Goal: Task Accomplishment & Management: Manage account settings

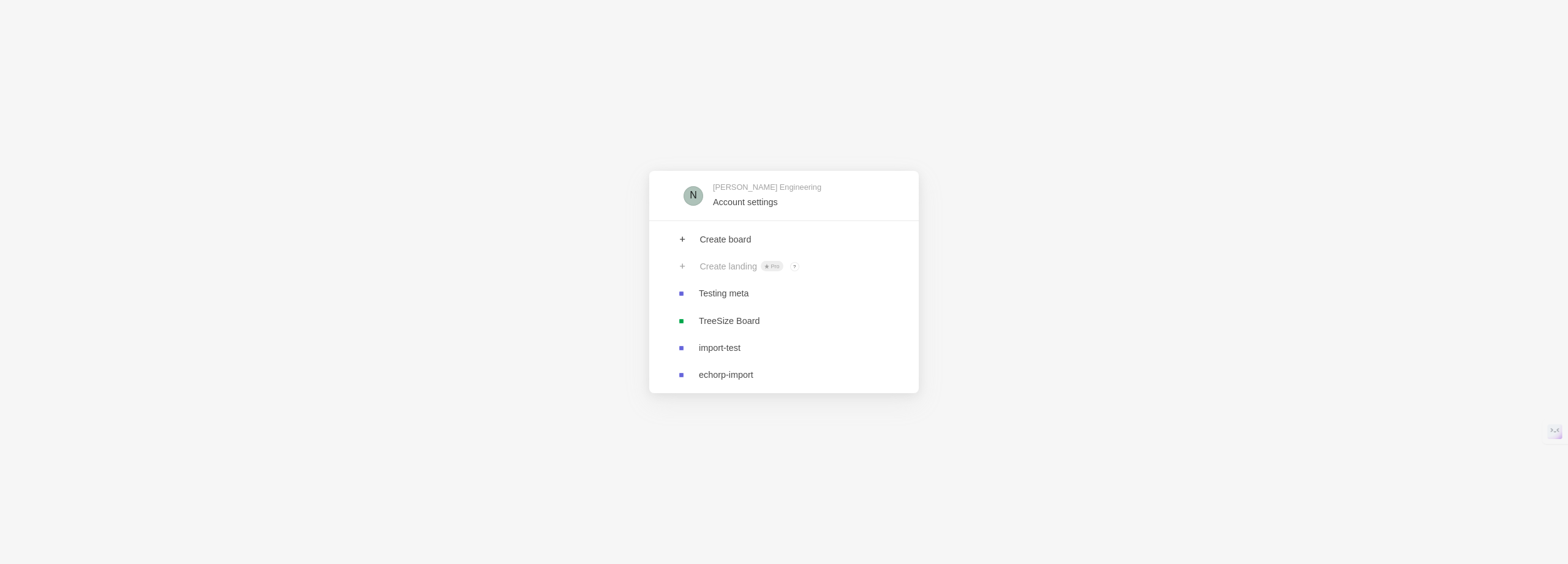
click at [686, 279] on div "Create landing Pro ? Board owners with Pro & Enterprise plan can create landings" at bounding box center [784, 267] width 269 height 27
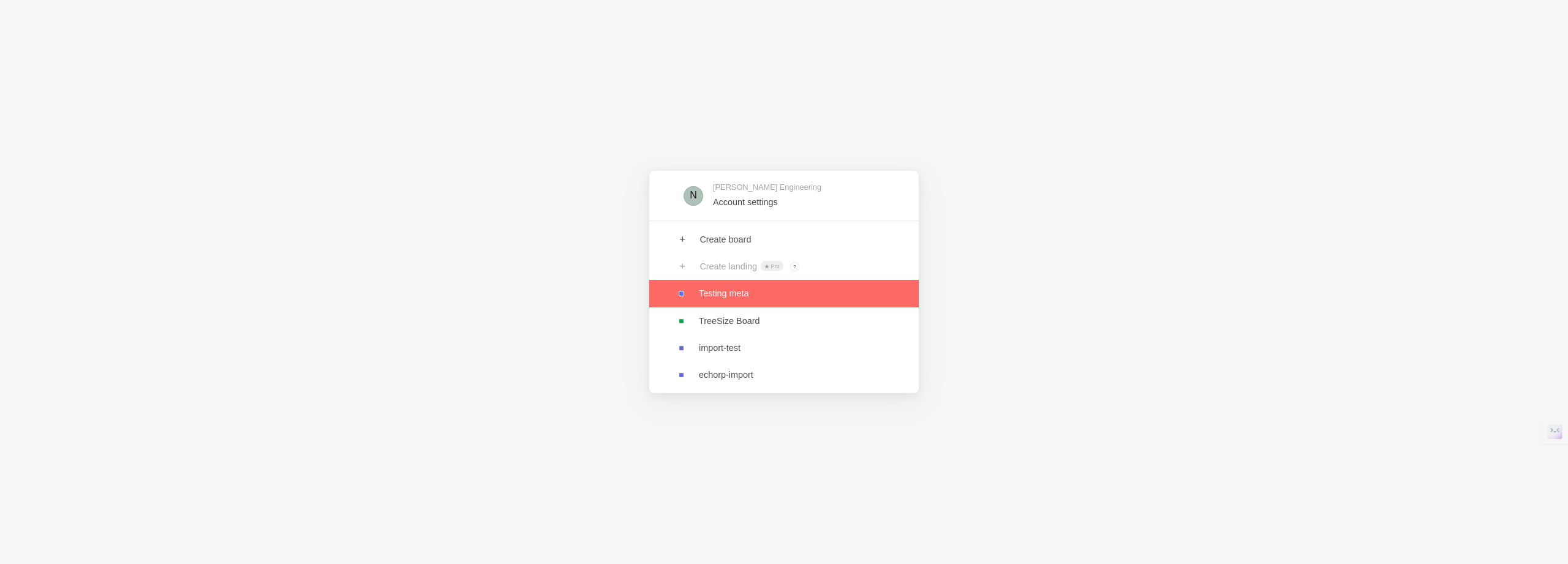
click at [689, 282] on link at bounding box center [784, 293] width 269 height 27
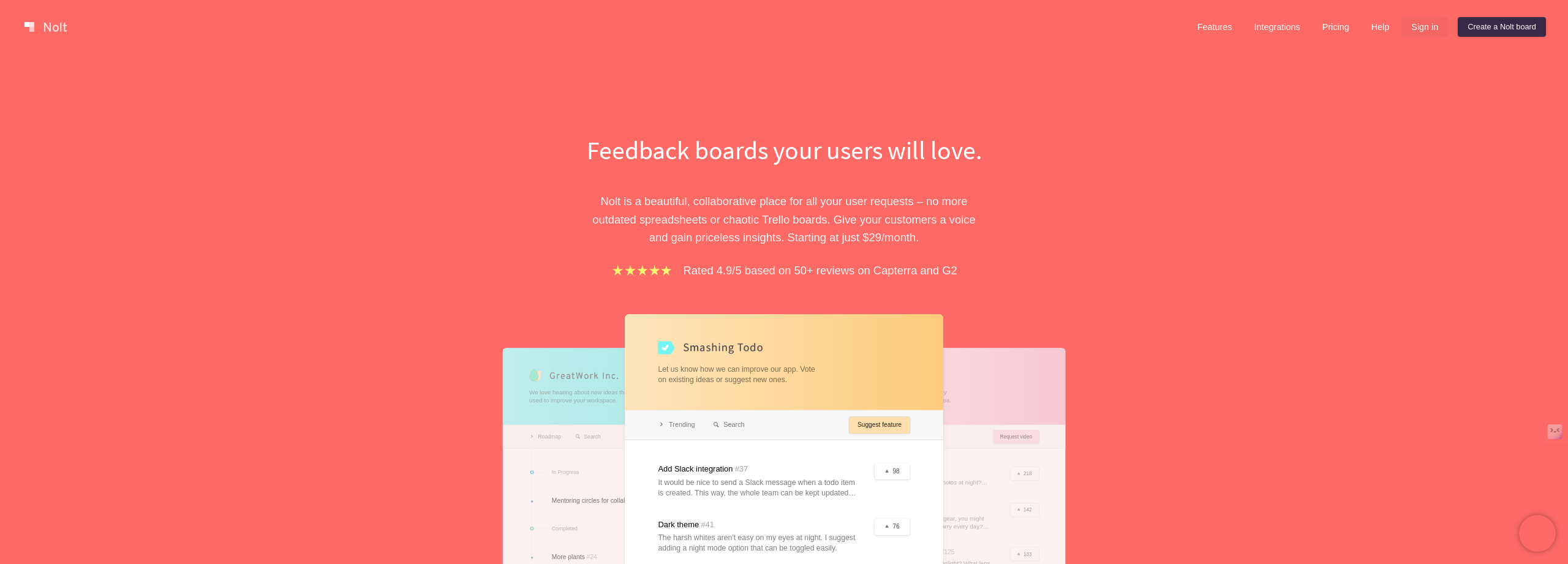
click at [1439, 17] on link "Sign in" at bounding box center [1424, 27] width 47 height 20
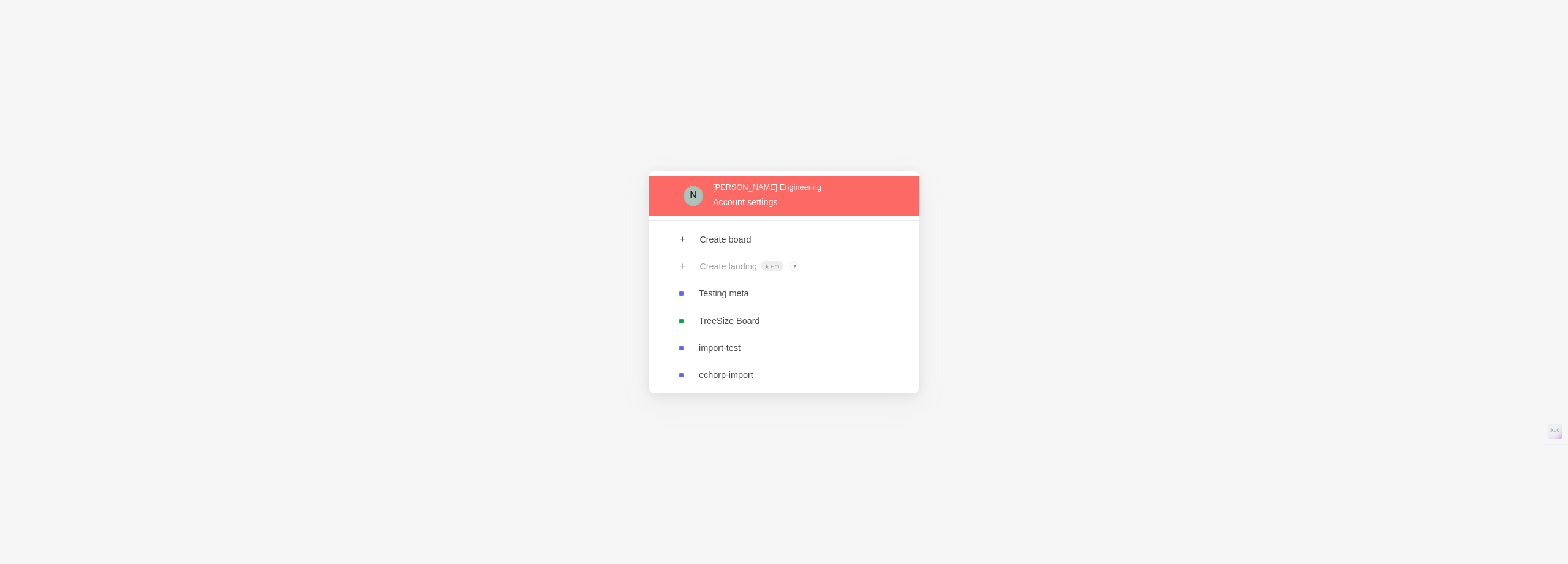
click at [749, 210] on link at bounding box center [784, 195] width 269 height 40
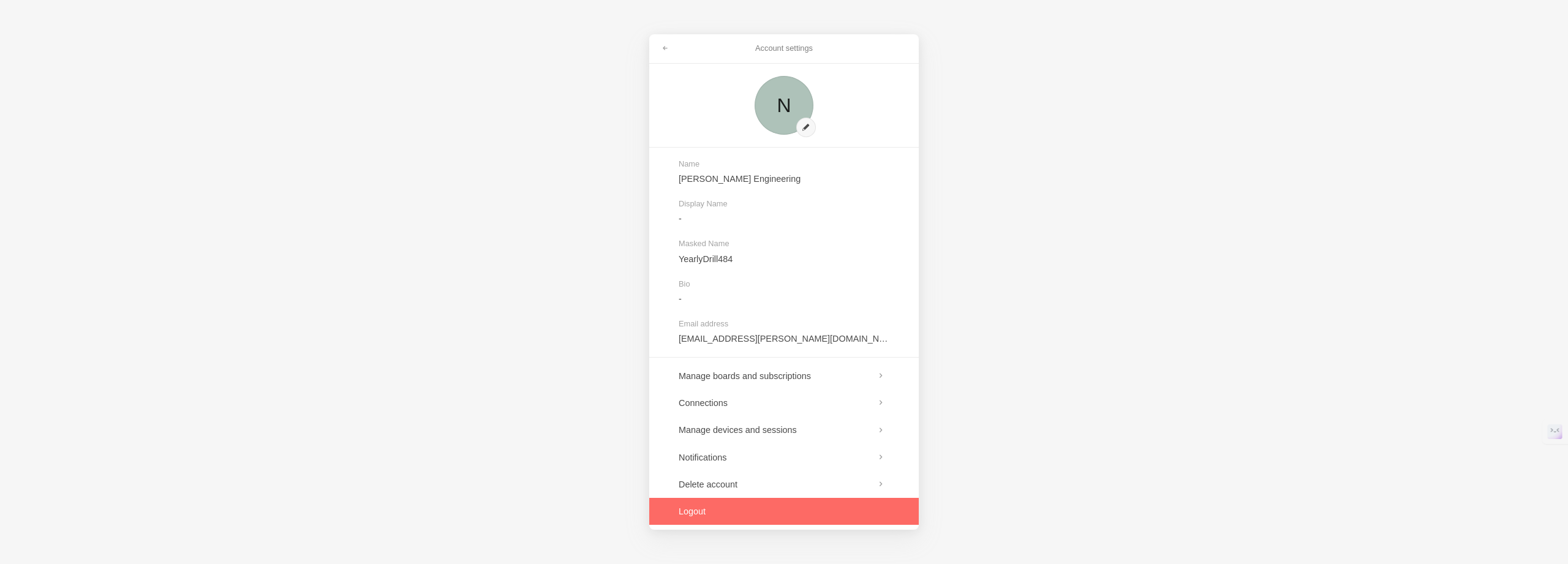
click at [687, 507] on link at bounding box center [784, 511] width 269 height 27
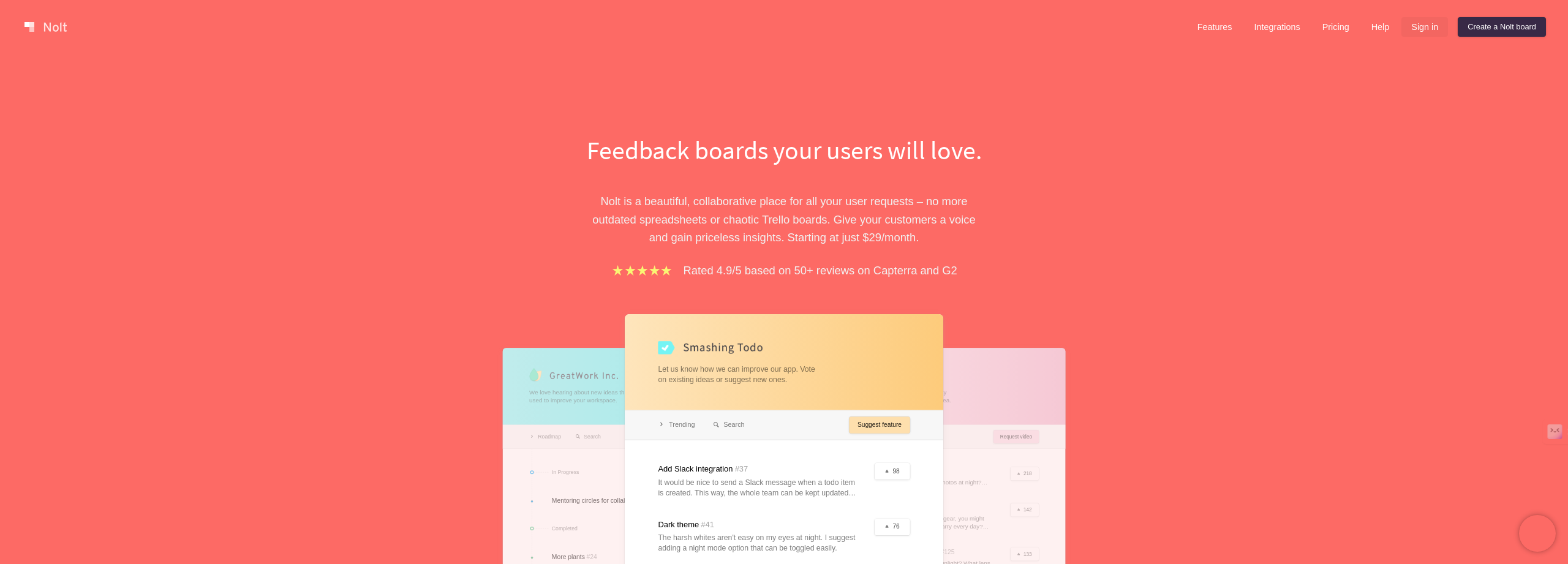
click at [1410, 26] on link "Sign in" at bounding box center [1424, 27] width 47 height 20
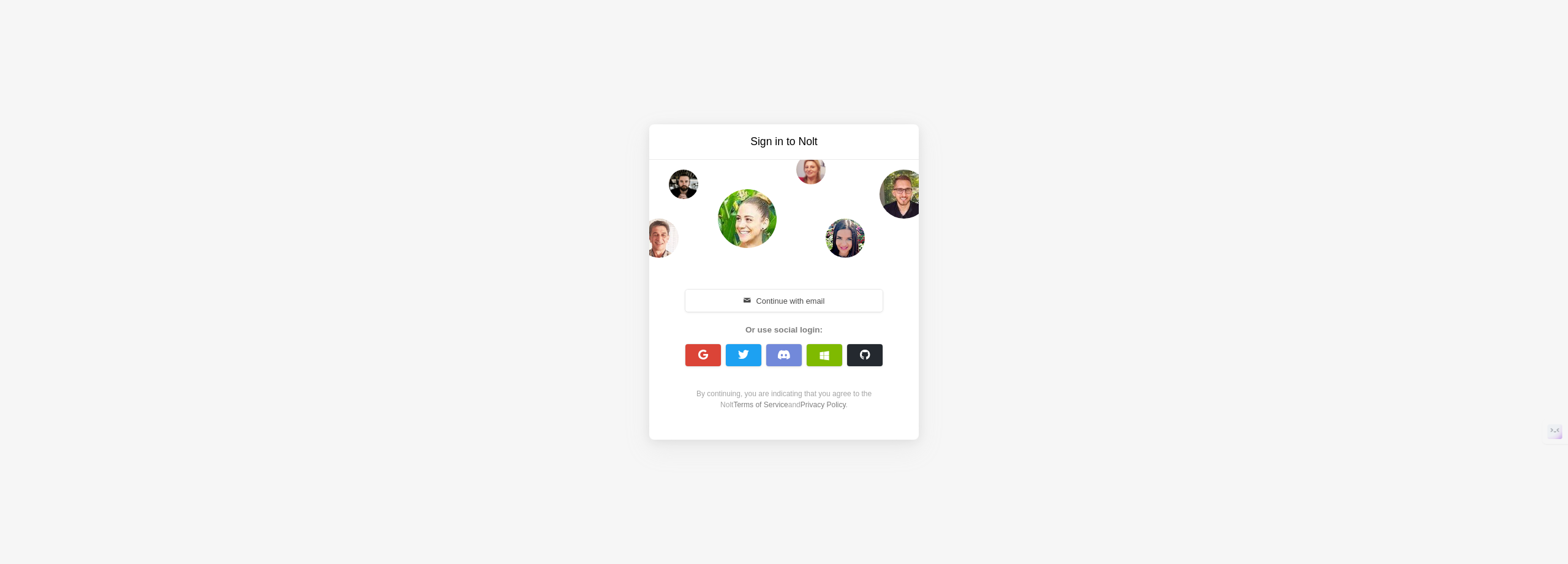
click at [697, 340] on div "Continue with email Or use social login: By continuing, you are indicating that…" at bounding box center [784, 348] width 211 height 123
click at [697, 350] on span "button" at bounding box center [703, 354] width 12 height 12
click at [704, 361] on button "button" at bounding box center [703, 355] width 36 height 22
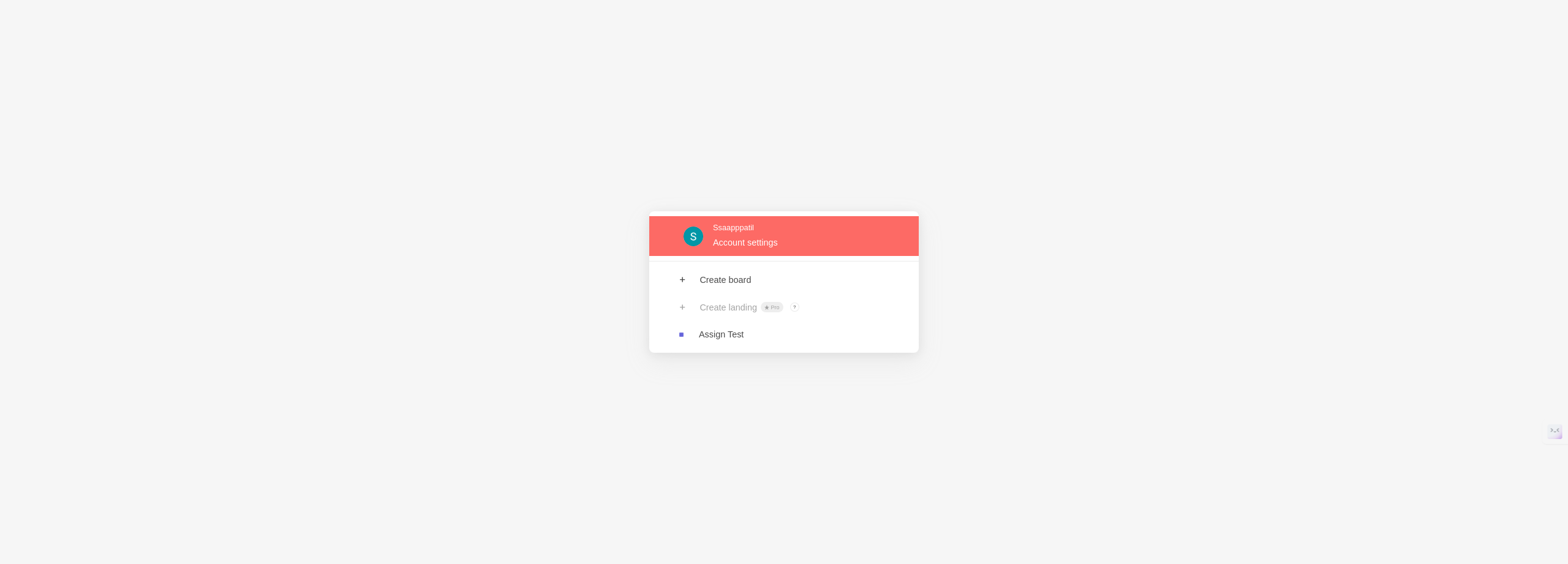
click at [737, 237] on link at bounding box center [784, 236] width 269 height 40
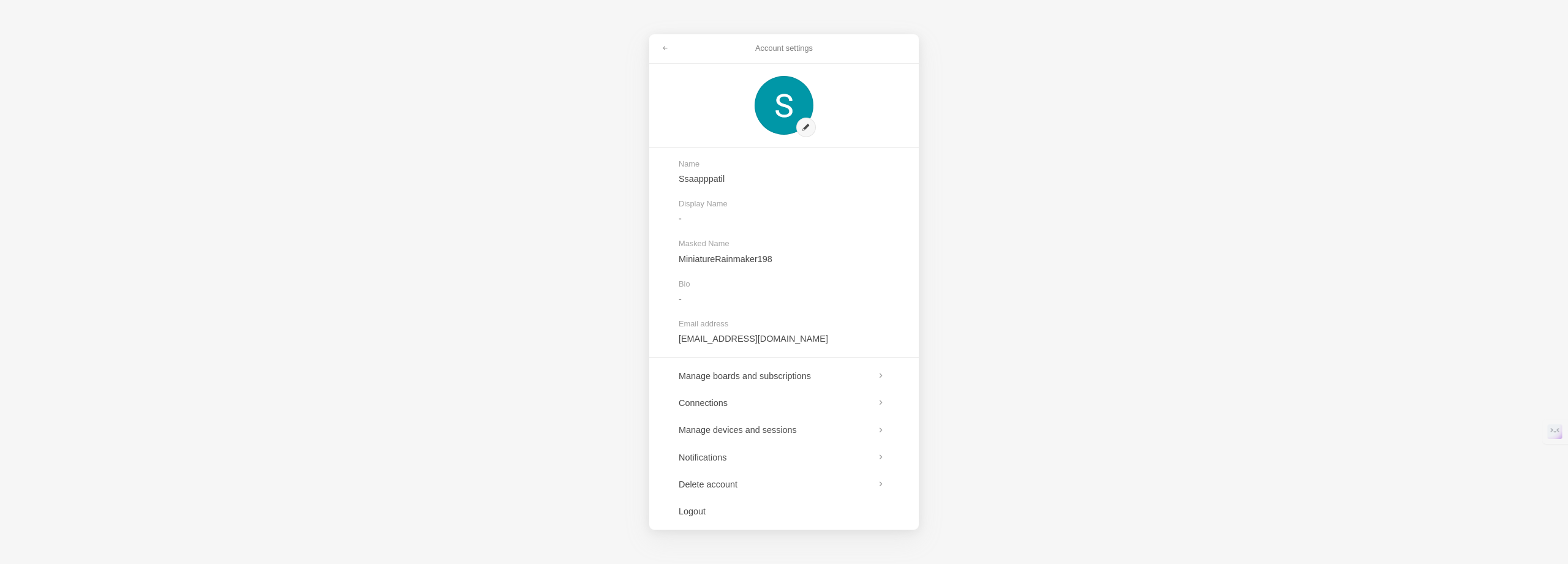
click at [1209, 198] on div "Account settings Name Ssaapppatil Display Name - Masked Name MiniatureRainmaker…" at bounding box center [784, 282] width 1568 height 564
